Goal: Contribute content

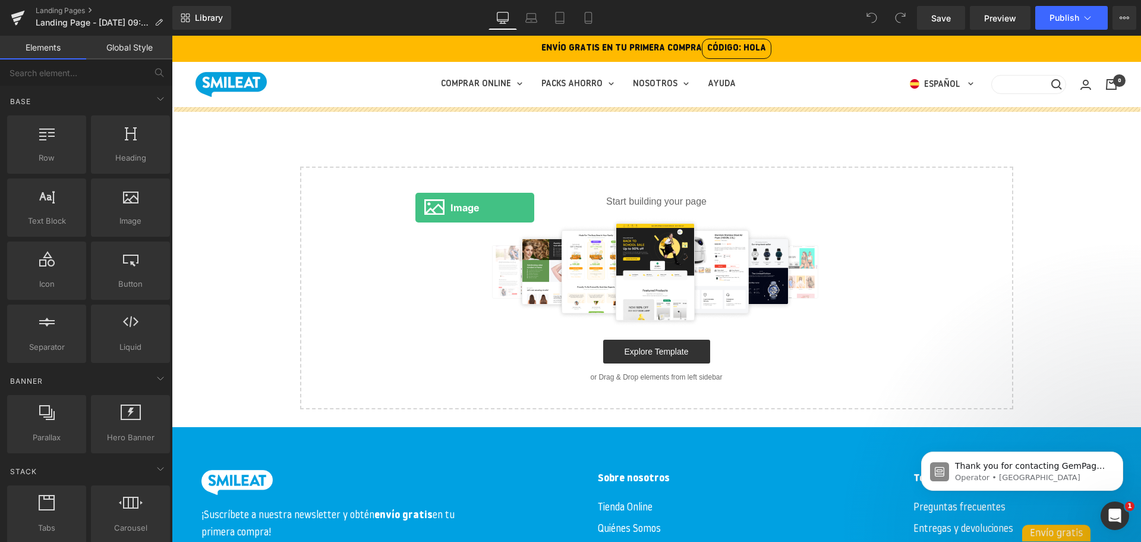
drag, startPoint x: 289, startPoint y: 260, endPoint x: 419, endPoint y: 207, distance: 140.5
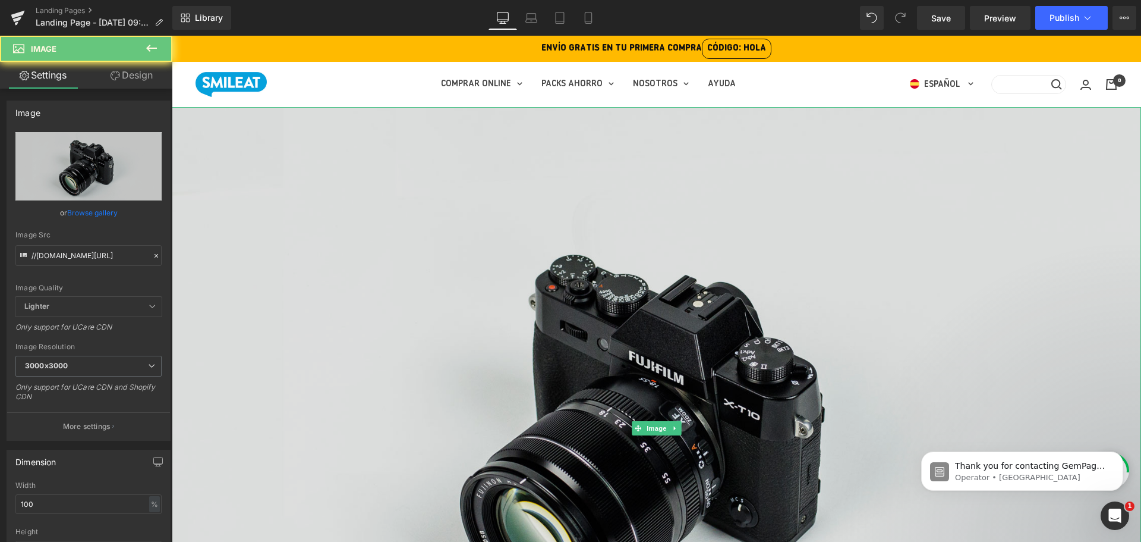
click at [575, 227] on img at bounding box center [657, 428] width 970 height 643
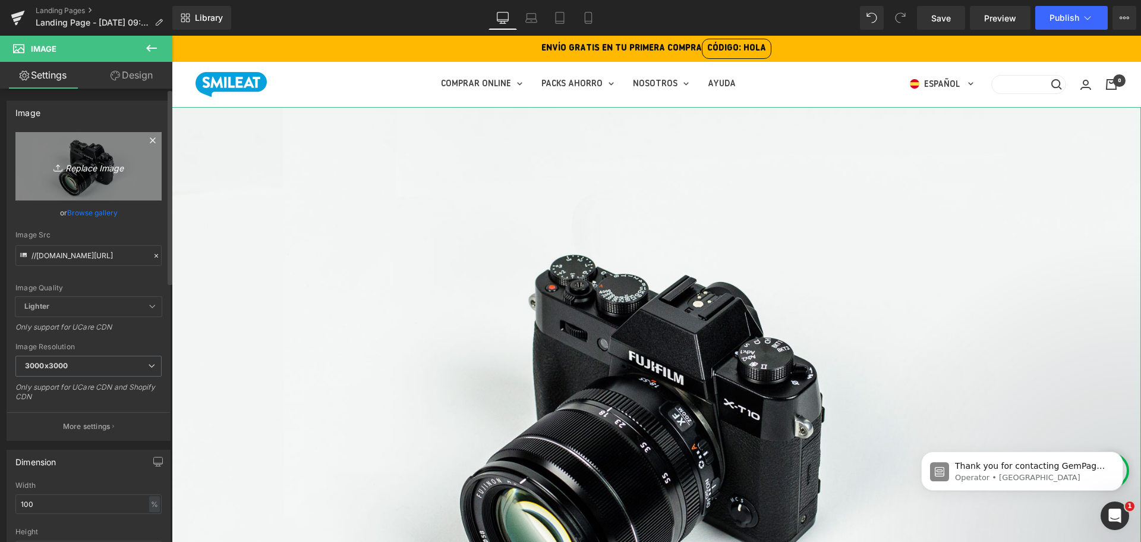
click at [100, 173] on icon "Replace Image" at bounding box center [88, 166] width 95 height 15
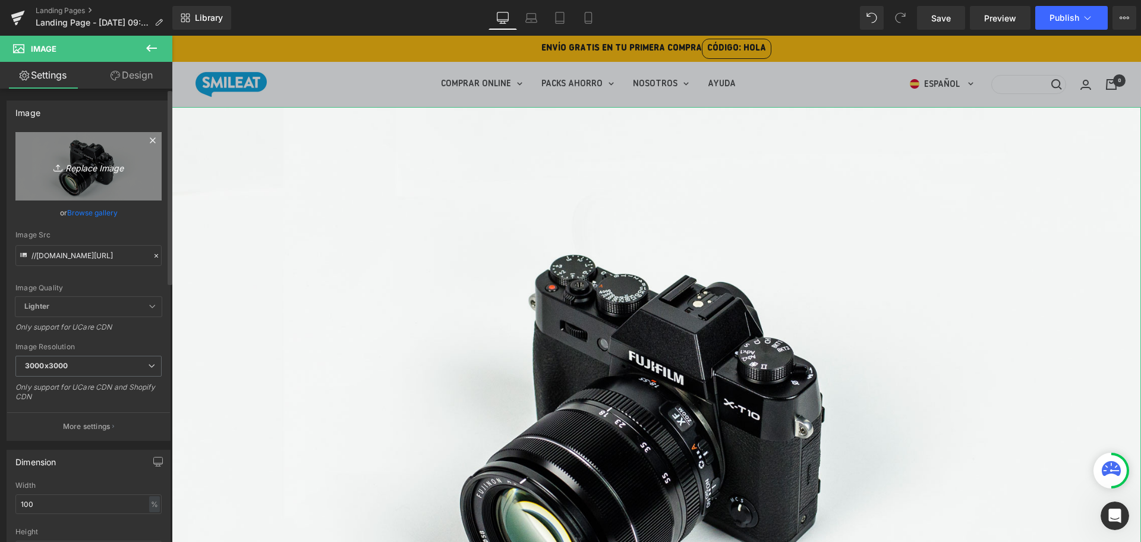
type input "C:\fakepath\Logo firma Bcorp.png"
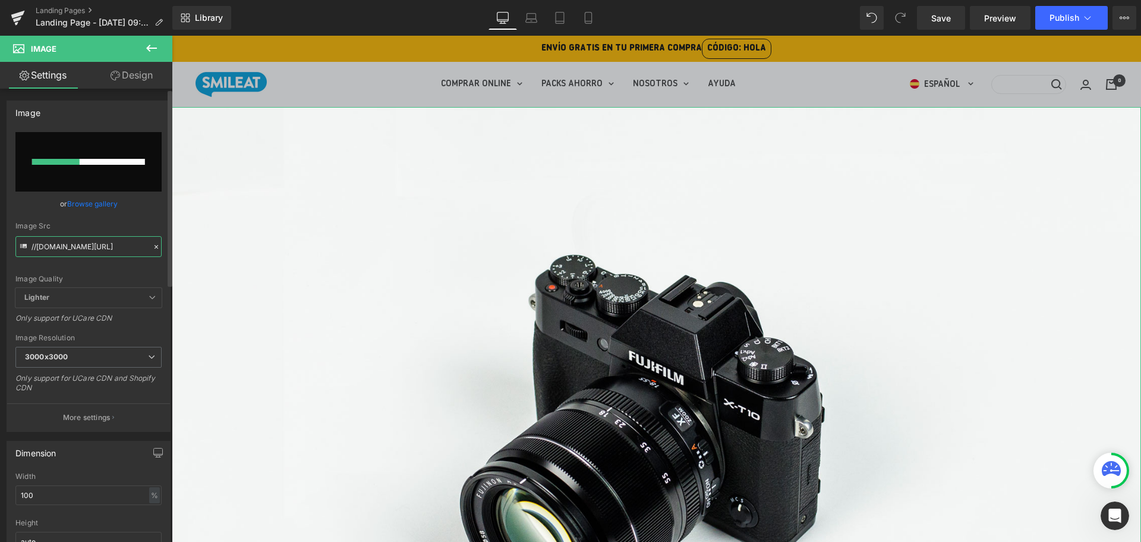
click at [84, 247] on input "//[DOMAIN_NAME][URL]" at bounding box center [88, 246] width 146 height 21
type input "[URL][DOMAIN_NAME]"
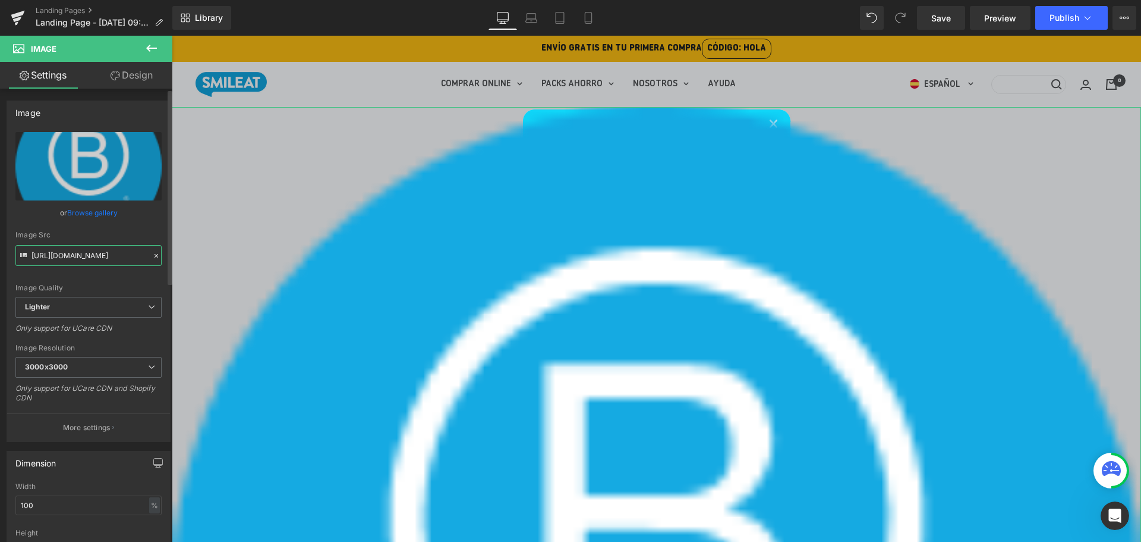
click at [106, 254] on input "[URL][DOMAIN_NAME]" at bounding box center [88, 255] width 146 height 21
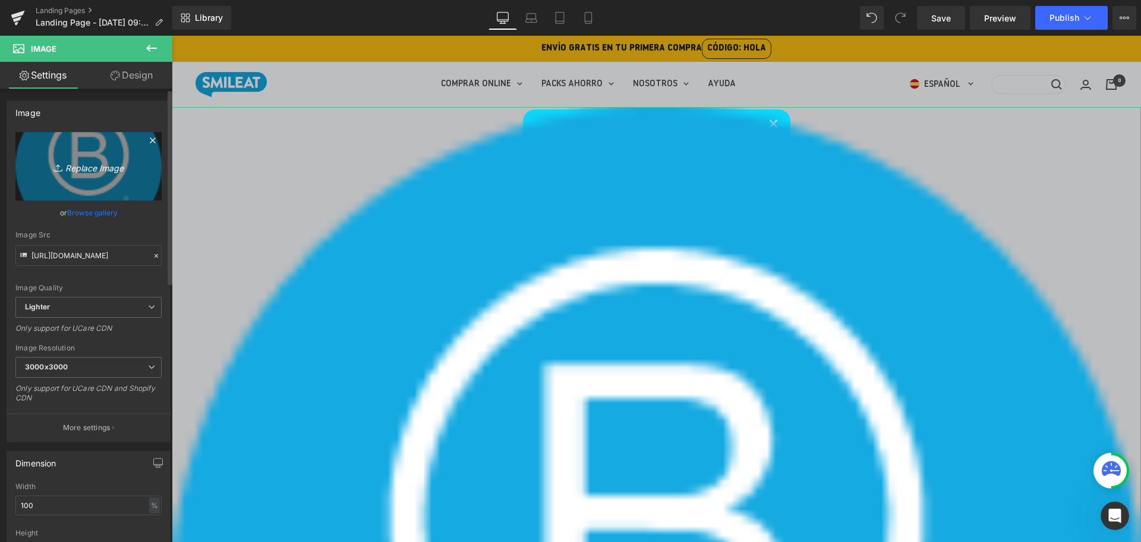
click at [99, 169] on icon "Replace Image" at bounding box center [88, 166] width 95 height 15
type input "C:\fakepath\Logo firma IG.png"
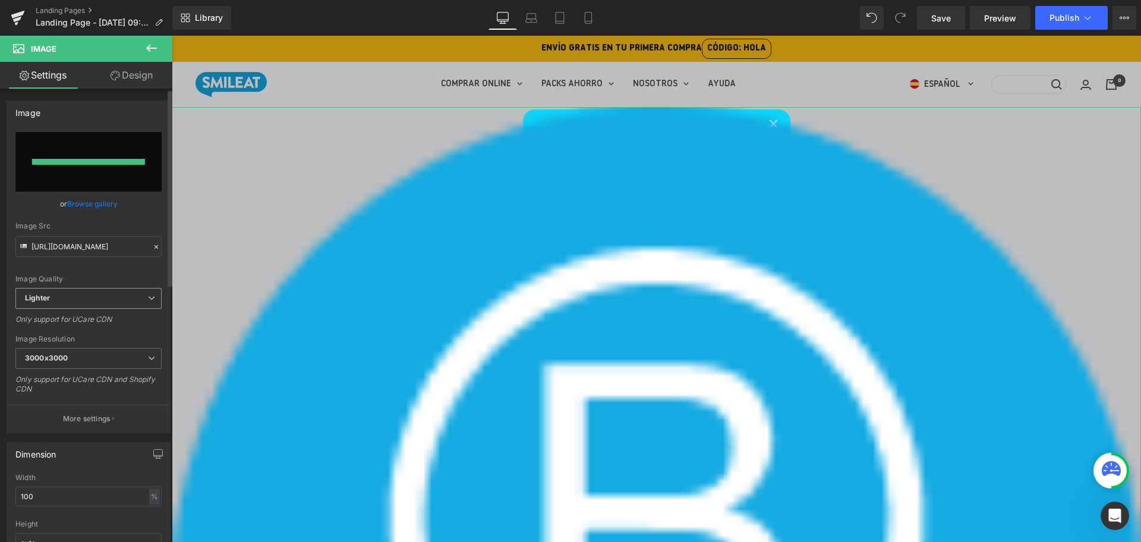
type input "[URL][DOMAIN_NAME]"
